Goal: Book appointment/travel/reservation

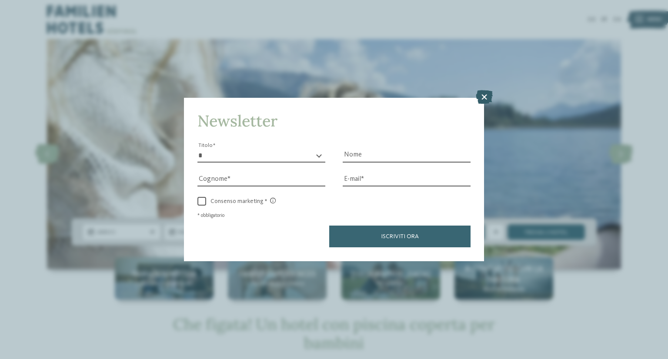
click at [484, 99] on icon at bounding box center [484, 97] width 17 height 14
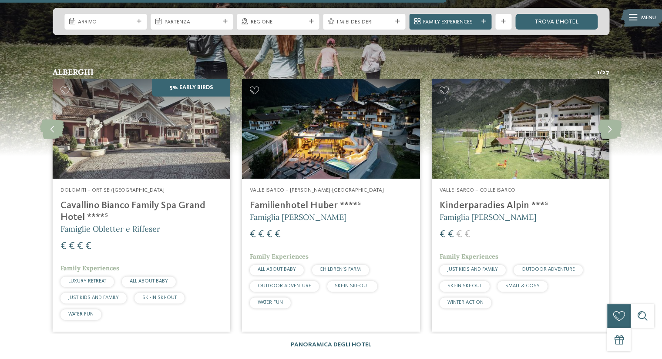
scroll to position [1044, 0]
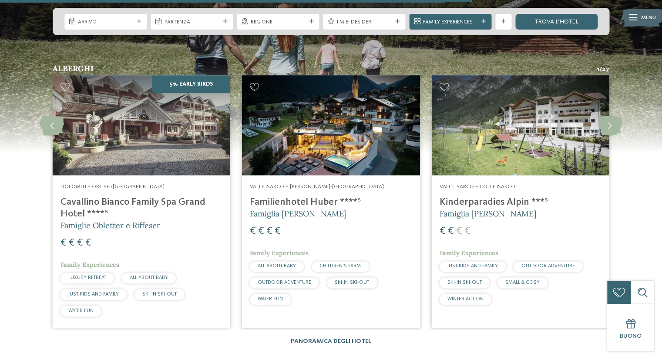
click at [351, 154] on img at bounding box center [330, 125] width 177 height 100
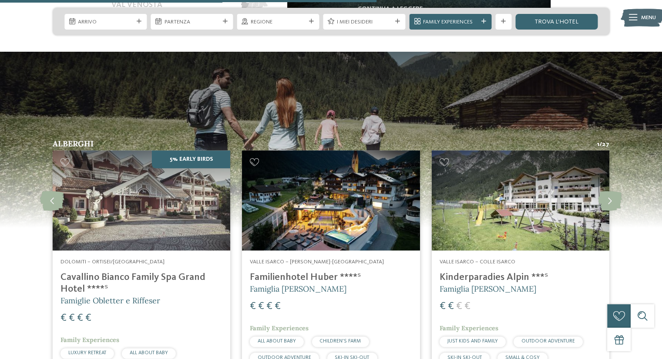
scroll to position [827, 0]
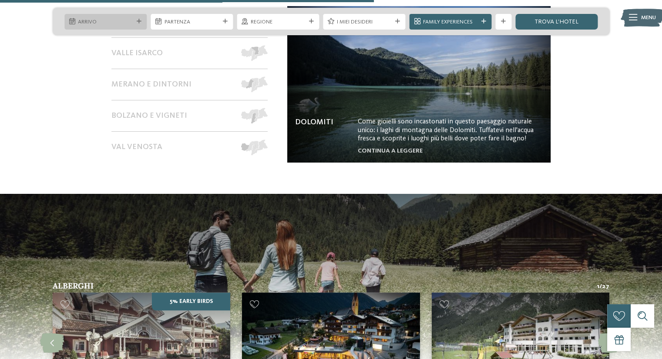
click at [92, 16] on div "Arrivo" at bounding box center [105, 22] width 82 height 16
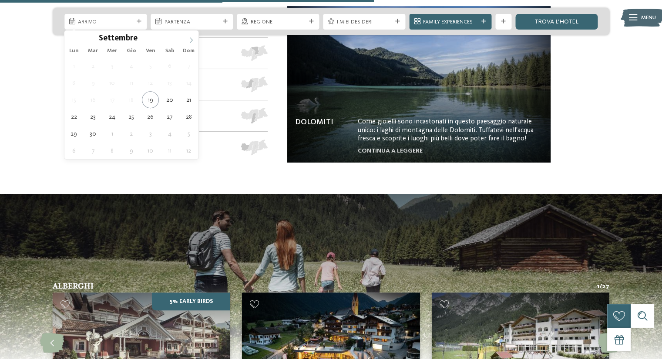
click at [187, 42] on span at bounding box center [191, 37] width 15 height 15
type div "01.10.2025"
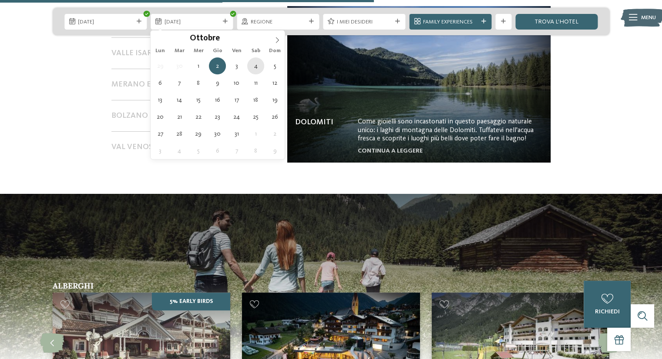
type div "04.10.2025"
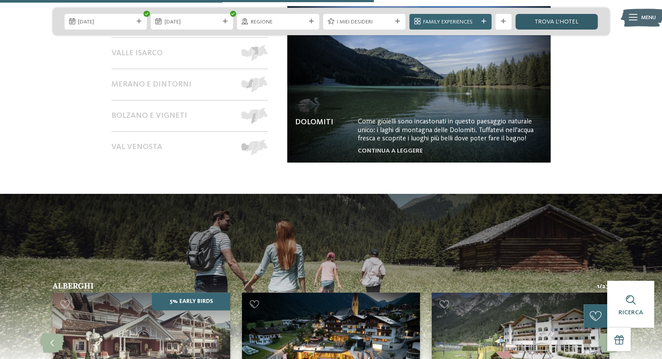
click at [581, 24] on link "trova l’hotel" at bounding box center [556, 22] width 82 height 16
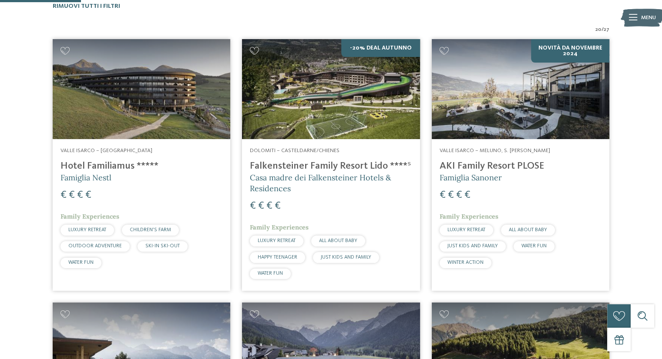
scroll to position [252, 0]
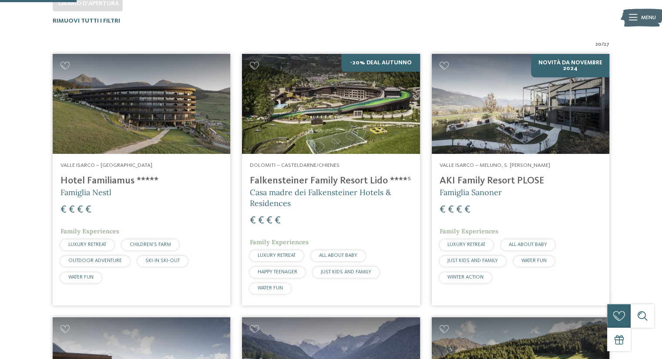
click at [519, 115] on img at bounding box center [520, 104] width 177 height 100
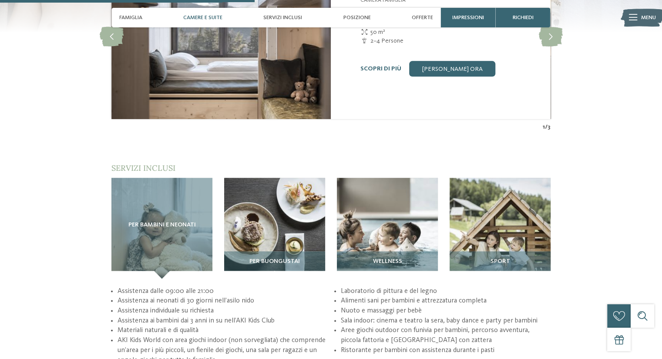
scroll to position [1088, 0]
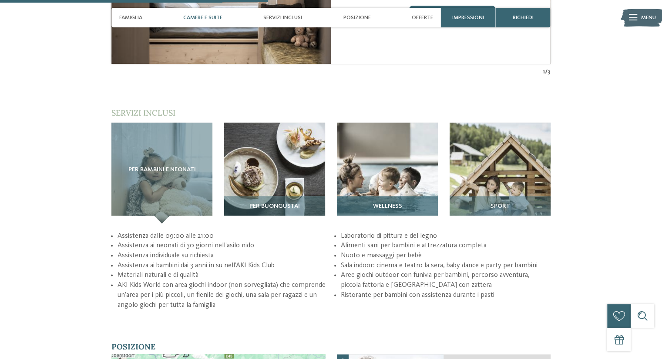
click at [393, 196] on div "Wellness" at bounding box center [387, 209] width 101 height 27
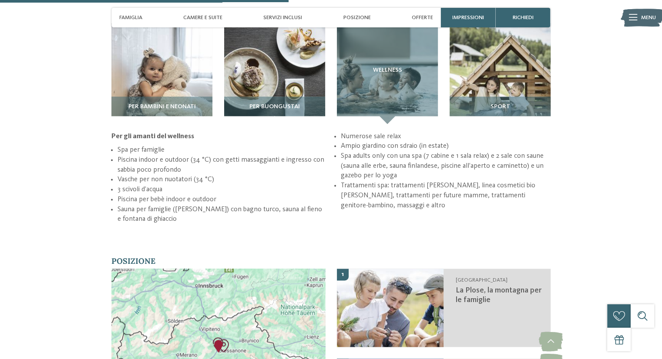
scroll to position [1175, 0]
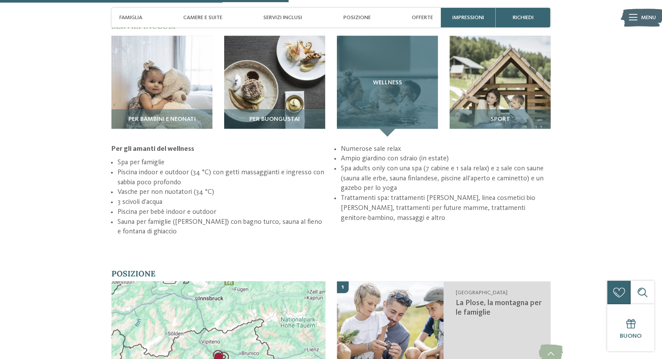
click at [393, 83] on div "Wellness" at bounding box center [387, 86] width 101 height 101
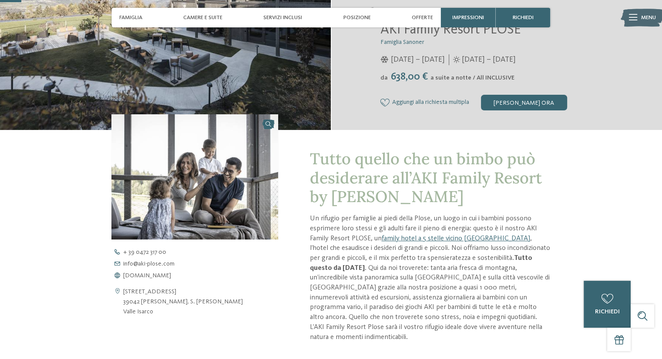
scroll to position [87, 0]
